Goal: Information Seeking & Learning: Learn about a topic

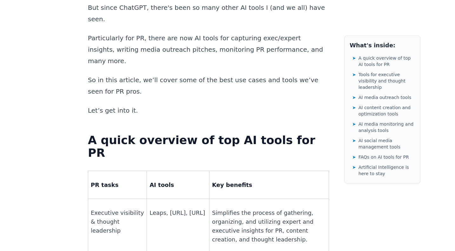
scroll to position [351, 0]
click at [213, 133] on strong "A quick overview of top AI tools for PR" at bounding box center [201, 146] width 227 height 26
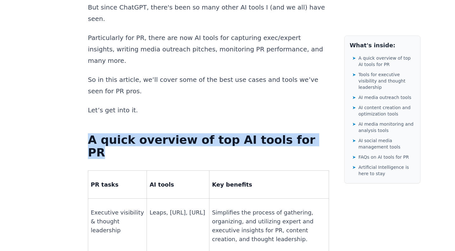
click at [213, 133] on strong "A quick overview of top AI tools for PR" at bounding box center [201, 146] width 227 height 26
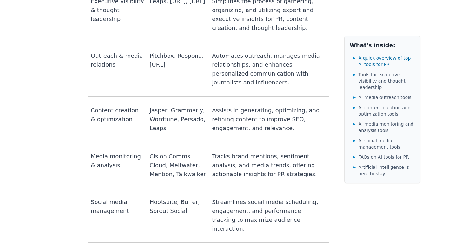
scroll to position [568, 0]
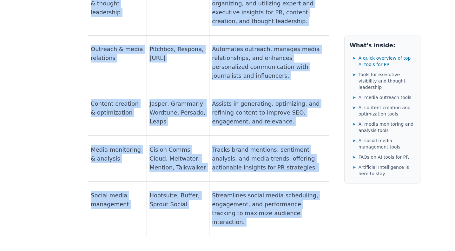
copy div "A quick overview of top AI tools for PR PR tasks AI tools Key benefits Executiv…"
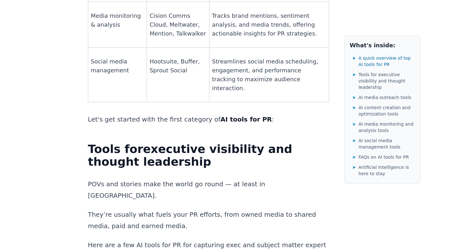
click at [207, 142] on strong "executive visibility and thought leadership" at bounding box center [190, 155] width 204 height 26
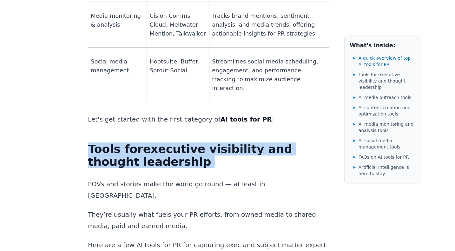
click at [207, 142] on strong "executive visibility and thought leadership" at bounding box center [190, 155] width 204 height 26
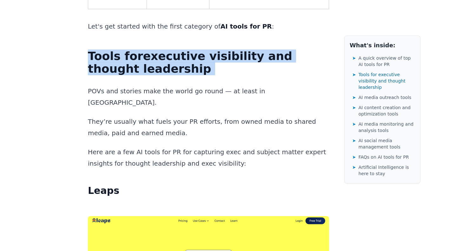
scroll to position [896, 0]
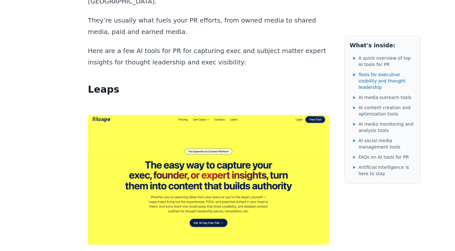
drag, startPoint x: 331, startPoint y: 152, endPoint x: 331, endPoint y: 155, distance: 3.2
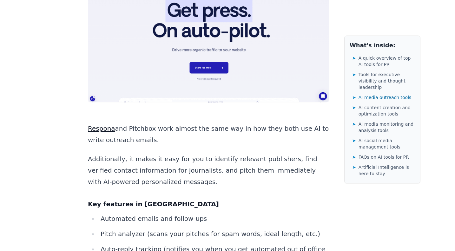
scroll to position [3352, 0]
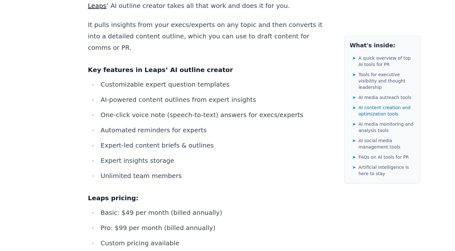
scroll to position [4646, 0]
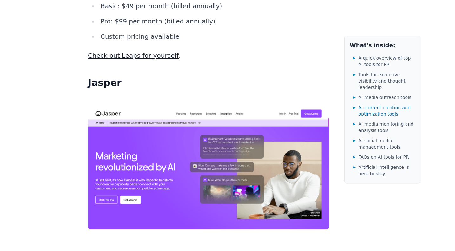
click at [106, 250] on link "Jasper" at bounding box center [98, 255] width 20 height 8
